Goal: Transaction & Acquisition: Download file/media

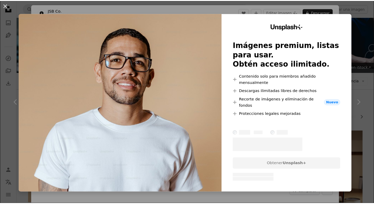
scroll to position [633, 0]
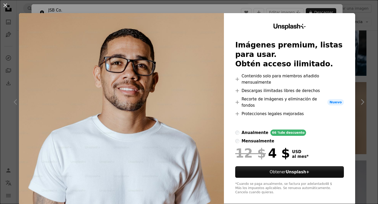
click at [299, 12] on div "An X shape Unsplash+ Imágenes premium, listas para usar. Obtén acceso ilimitado…" at bounding box center [189, 102] width 378 height 204
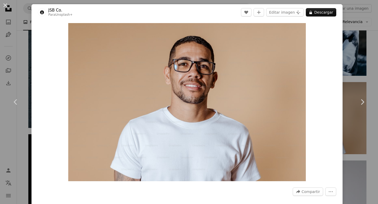
click at [19, 34] on div "An X shape Chevron left Chevron right JSB Co. Para Unsplash+ A heart A plus sig…" at bounding box center [189, 102] width 378 height 204
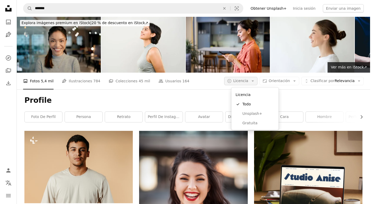
click at [257, 84] on button "A copyright icon © Licencia Arrow down" at bounding box center [240, 81] width 33 height 8
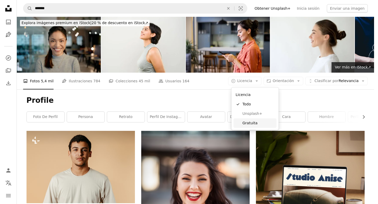
click at [254, 125] on span "Gratuita" at bounding box center [258, 122] width 32 height 5
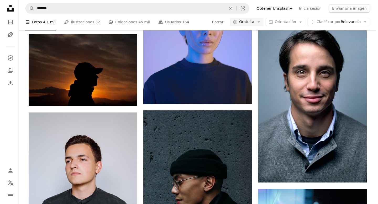
scroll to position [389, 0]
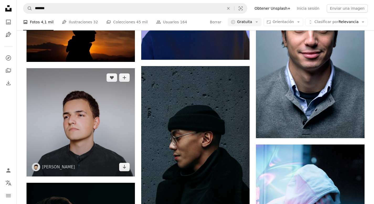
click at [101, 131] on img at bounding box center [80, 122] width 108 height 108
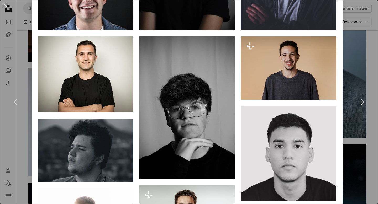
scroll to position [625, 0]
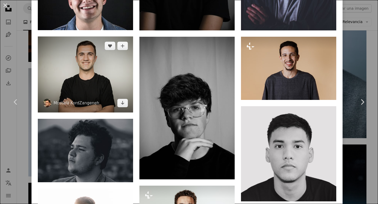
click at [91, 63] on img at bounding box center [85, 74] width 95 height 76
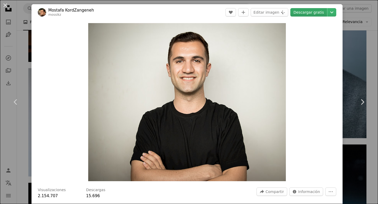
click at [318, 15] on link "Descargar gratis" at bounding box center [308, 12] width 37 height 8
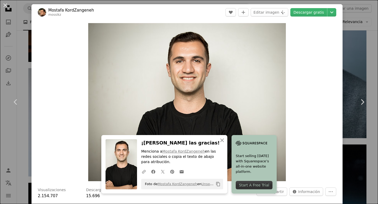
click at [347, 50] on div "An X shape Chevron left Chevron right An X shape Cerrar ¡Dale las gracias! Menc…" at bounding box center [189, 102] width 378 height 204
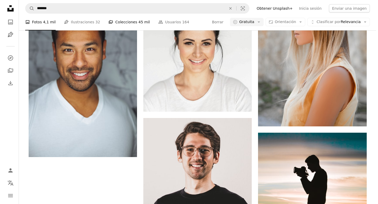
scroll to position [853, 0]
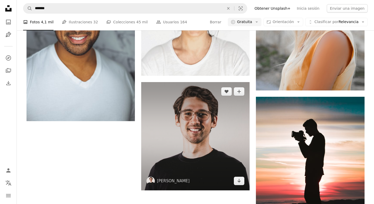
click at [205, 141] on img at bounding box center [195, 136] width 108 height 108
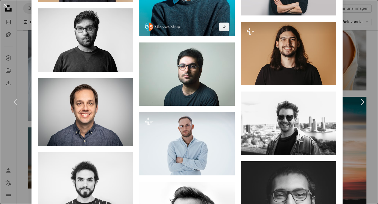
scroll to position [403, 0]
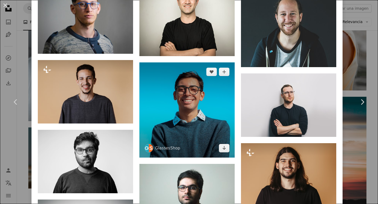
click at [179, 97] on img at bounding box center [186, 109] width 95 height 95
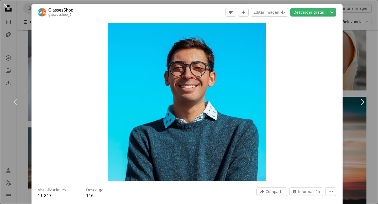
click at [346, 62] on div "An X shape Chevron left Chevron right [PERSON_NAME] glassesshop_9 A heart A plu…" at bounding box center [189, 102] width 378 height 204
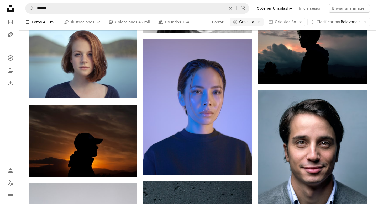
scroll to position [265, 0]
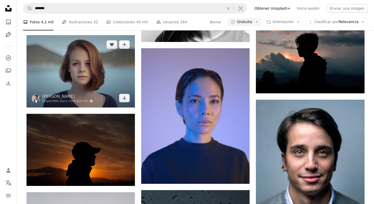
click at [103, 77] on img at bounding box center [80, 71] width 108 height 72
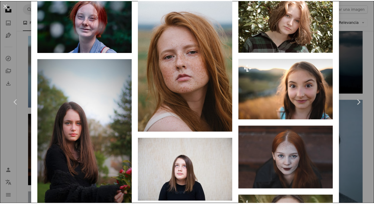
scroll to position [496, 0]
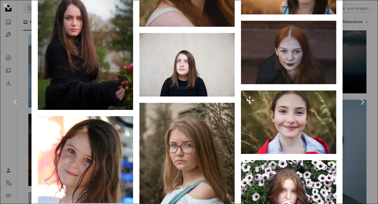
click at [363, 64] on div "An X shape Chevron left Chevron right [PERSON_NAME] Disponible para contratació…" at bounding box center [189, 102] width 378 height 204
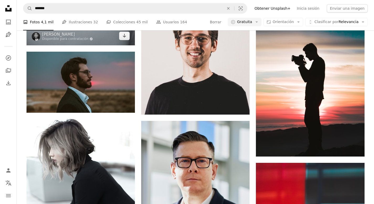
scroll to position [902, 0]
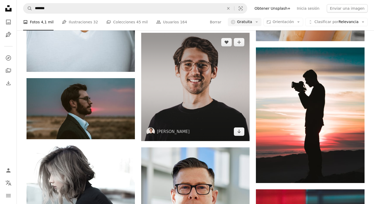
click at [181, 91] on img at bounding box center [195, 87] width 108 height 108
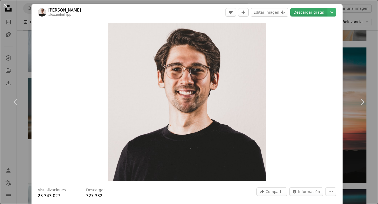
click at [303, 16] on link "Descargar gratis" at bounding box center [308, 12] width 37 height 8
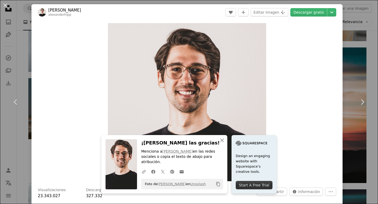
click at [358, 48] on div "An X shape Chevron left Chevron right An X shape Cerrar ¡Dale las gracias! Menc…" at bounding box center [189, 102] width 378 height 204
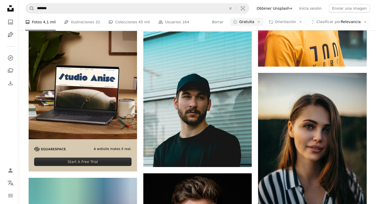
scroll to position [1185, 0]
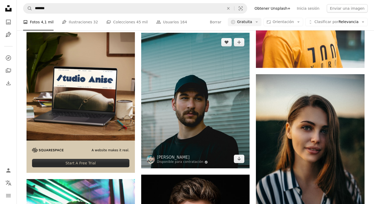
click at [197, 72] on img at bounding box center [195, 101] width 108 height 136
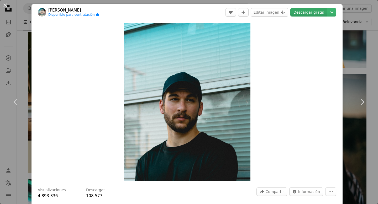
click at [297, 14] on link "Descargar gratis" at bounding box center [308, 12] width 37 height 8
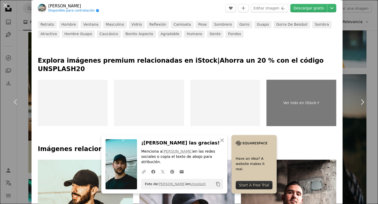
scroll to position [325, 0]
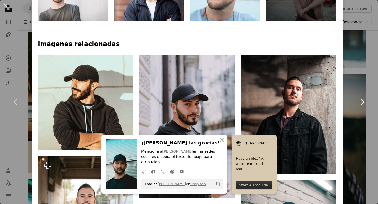
click at [361, 109] on link "Chevron right" at bounding box center [361, 102] width 31 height 50
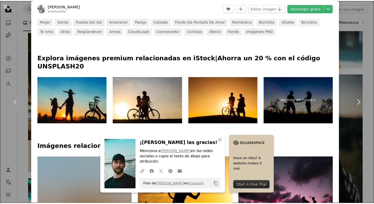
scroll to position [181, 0]
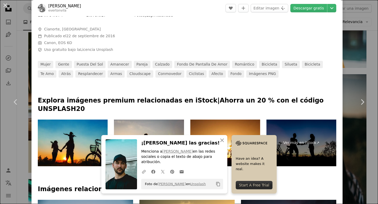
click at [342, 48] on div "An X shape Chevron left Chevron right An X shape Cerrar ¡Dale las gracias! Menc…" at bounding box center [189, 102] width 378 height 204
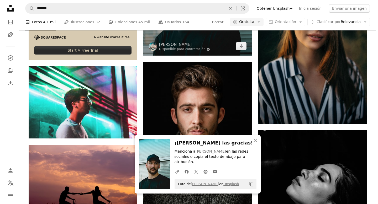
scroll to position [1276, 0]
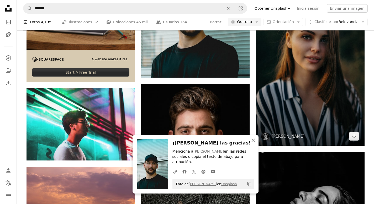
click at [312, 87] on img at bounding box center [310, 64] width 108 height 162
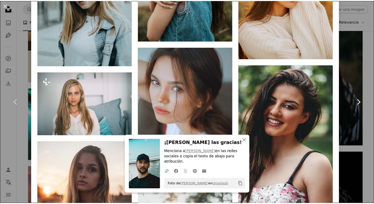
scroll to position [814, 0]
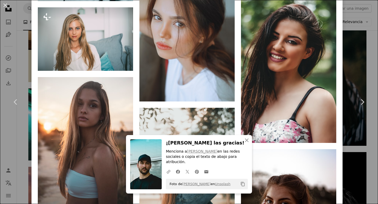
click at [354, 76] on div "An X shape Chevron left Chevron right An X shape Cerrar ¡Dale las gracias! Menc…" at bounding box center [189, 102] width 378 height 204
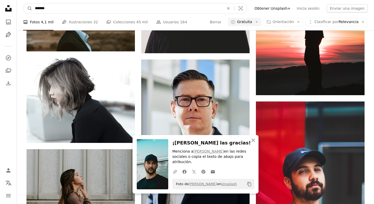
click at [126, 12] on input "*******" at bounding box center [127, 8] width 190 height 10
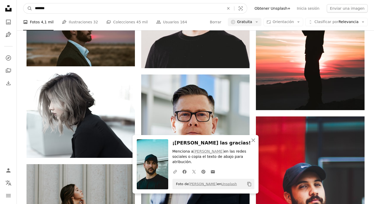
click at [126, 12] on input "*******" at bounding box center [127, 8] width 190 height 10
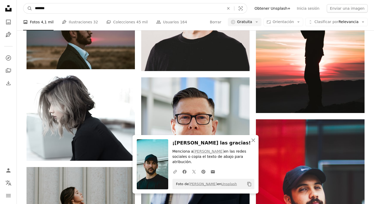
click at [126, 12] on input "*******" at bounding box center [127, 8] width 190 height 10
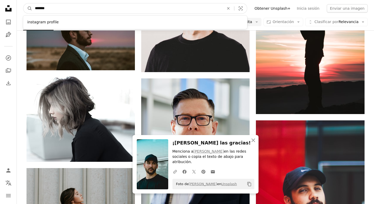
scroll to position [971, 0]
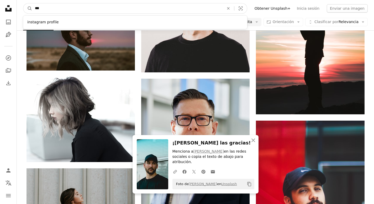
type input "***"
click at [23, 3] on button "A magnifying glass" at bounding box center [27, 8] width 9 height 10
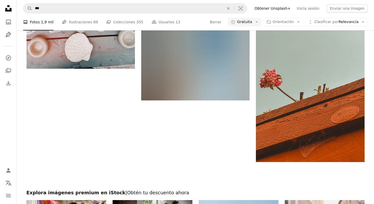
scroll to position [893, 0]
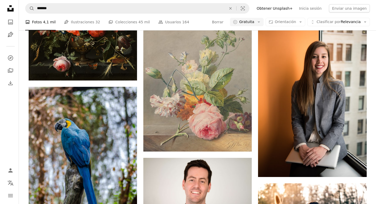
scroll to position [1572, 0]
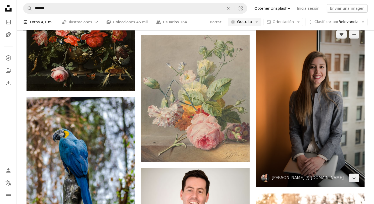
click at [305, 94] on img at bounding box center [310, 106] width 108 height 162
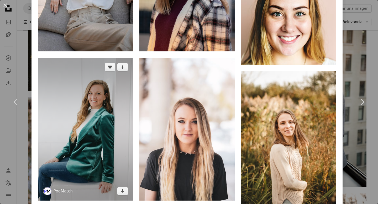
scroll to position [279, 0]
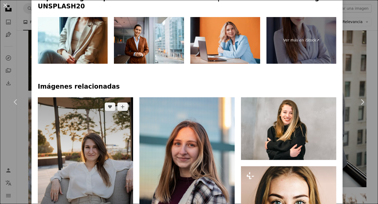
click at [114, 133] on img at bounding box center [85, 168] width 95 height 143
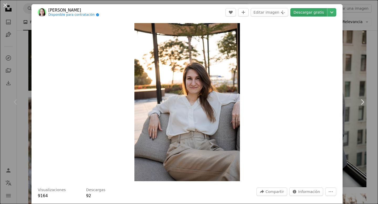
click at [304, 14] on link "Descargar gratis" at bounding box center [308, 12] width 37 height 8
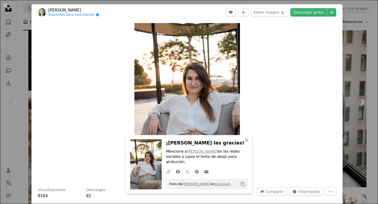
click at [351, 61] on div "An X shape Chevron left Chevron right An X shape Cerrar ¡Dale las gracias! Menc…" at bounding box center [189, 102] width 378 height 204
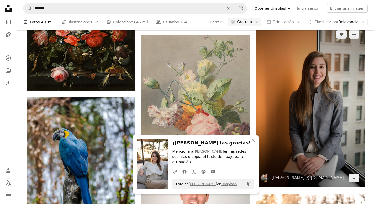
click at [323, 66] on img at bounding box center [310, 106] width 108 height 162
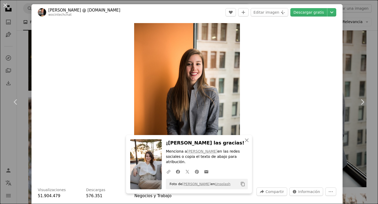
click at [299, 17] on header "[PERSON_NAME] @ [DOMAIN_NAME] wocintechchat A heart A plus sign Editar imagen P…" at bounding box center [186, 12] width 311 height 16
click at [302, 13] on link "Descargar gratis" at bounding box center [308, 12] width 37 height 8
